Goal: Task Accomplishment & Management: Manage account settings

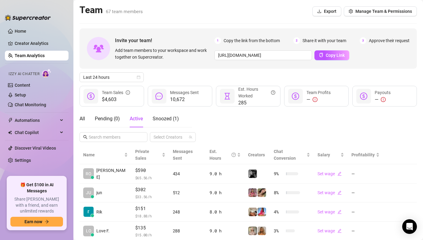
scroll to position [144, 0]
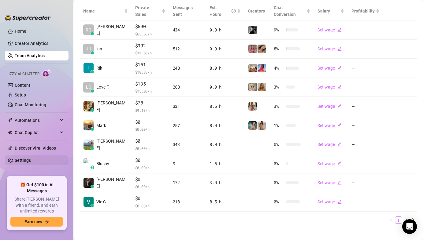
click at [31, 158] on link "Settings" at bounding box center [23, 160] width 16 height 5
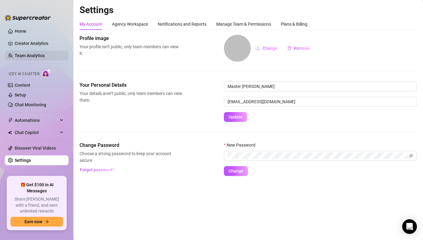
click at [42, 58] on link "Team Analytics" at bounding box center [30, 55] width 30 height 5
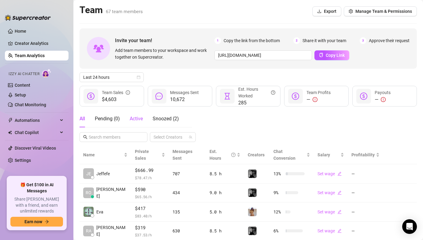
click at [136, 118] on span "Active" at bounding box center [136, 119] width 13 height 6
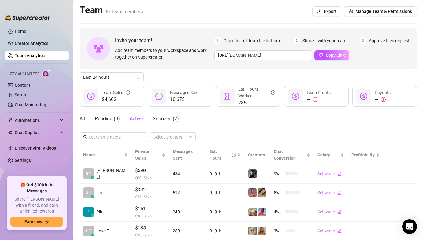
click at [191, 67] on div "Invite your team! Add team members to your workspace and work together on Super…" at bounding box center [248, 48] width 337 height 40
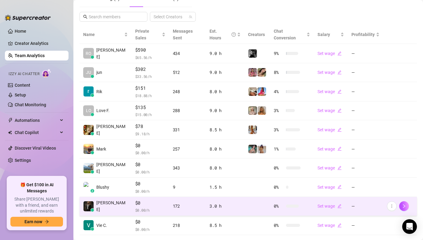
scroll to position [144, 0]
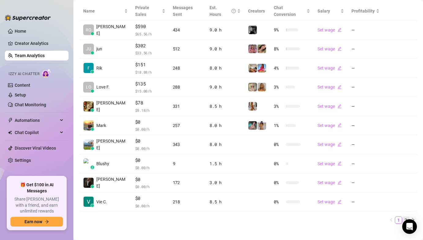
click at [403, 217] on link "2" at bounding box center [406, 220] width 7 height 7
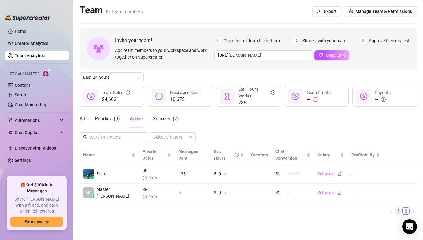
click at [398, 208] on link "1" at bounding box center [398, 211] width 7 height 7
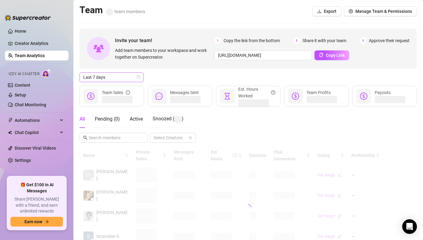
click at [111, 78] on span "Last 7 days" at bounding box center [111, 77] width 57 height 9
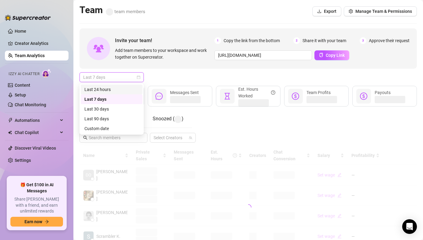
click at [110, 85] on div "Last 24 hours" at bounding box center [112, 90] width 62 height 10
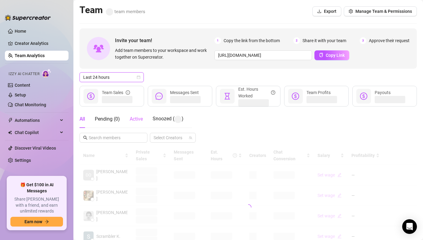
click at [137, 115] on div "Active" at bounding box center [136, 119] width 13 height 18
click at [234, 73] on div "Last 24 hours" at bounding box center [248, 77] width 337 height 10
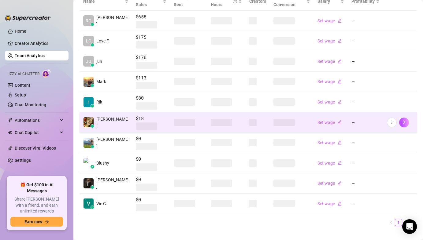
scroll to position [146, 0]
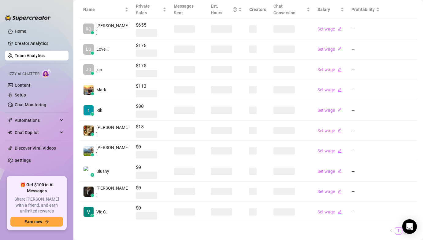
click at [403, 228] on link "2" at bounding box center [406, 231] width 7 height 7
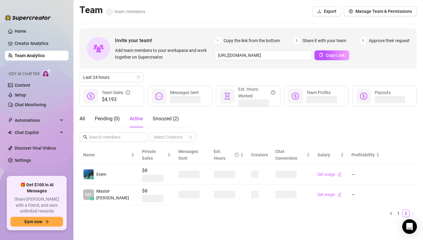
click at [176, 215] on div "Name Private Sales Messages Sent Est. Hours Creators Chat Conversion Salary Pro…" at bounding box center [248, 184] width 337 height 76
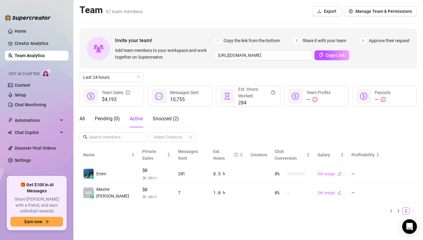
click at [170, 215] on main "Team 67 team members Export Manage Team & Permissions Invite your team! Add tea…" at bounding box center [248, 120] width 350 height 240
